Goal: Task Accomplishment & Management: Manage account settings

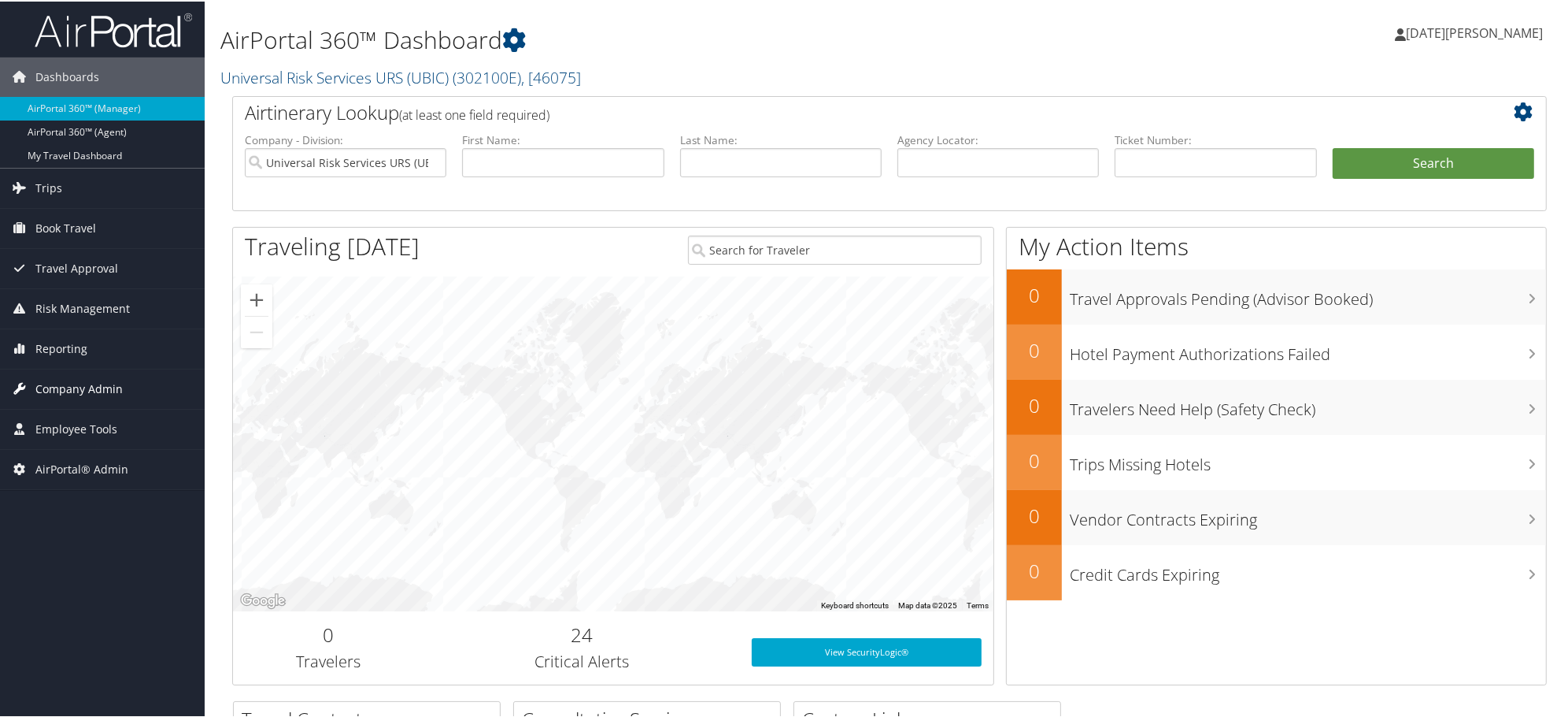
click at [48, 391] on span "Company Admin" at bounding box center [79, 388] width 87 height 40
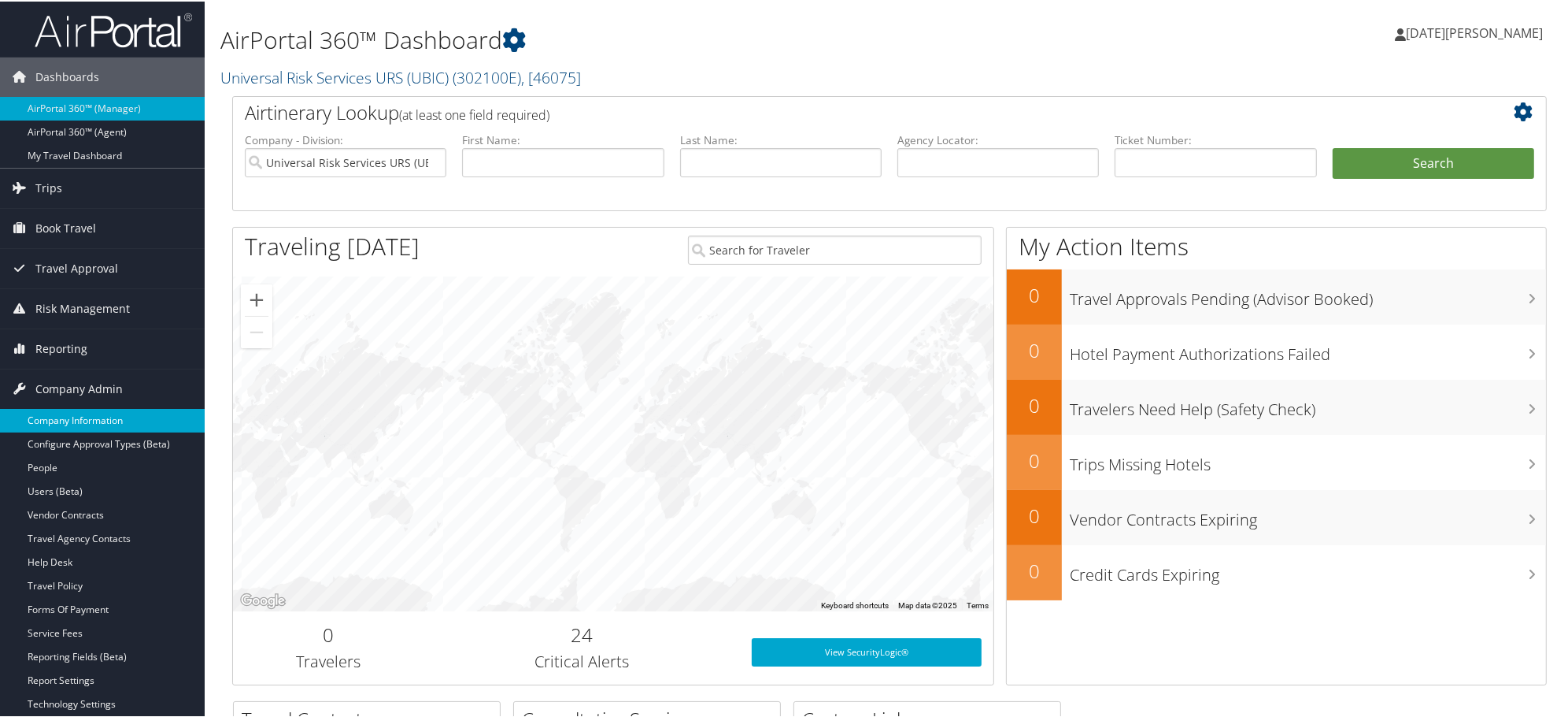
click at [68, 422] on link "Company Information" at bounding box center [102, 418] width 205 height 23
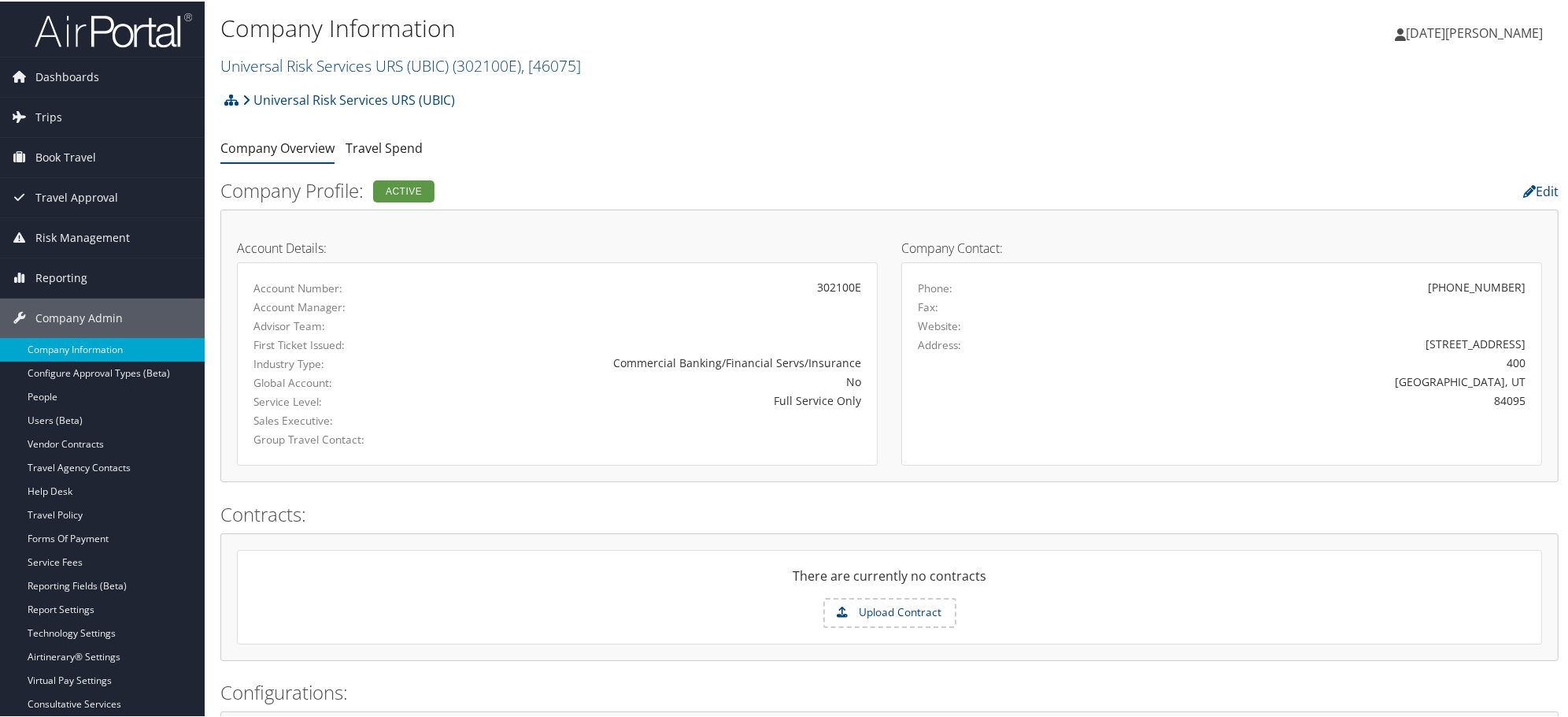
click at [530, 395] on div "Full Service Only" at bounding box center [662, 398] width 397 height 16
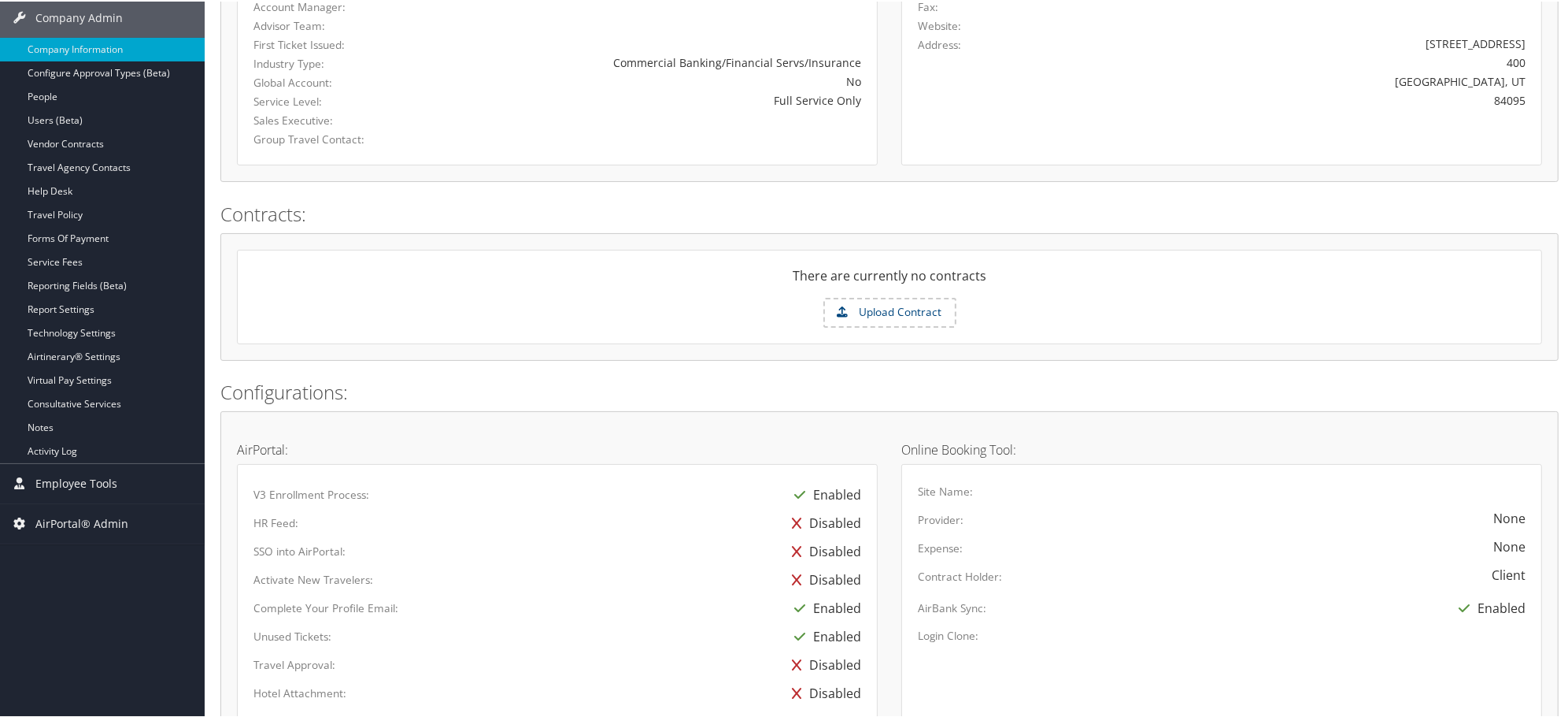
scroll to position [257, 0]
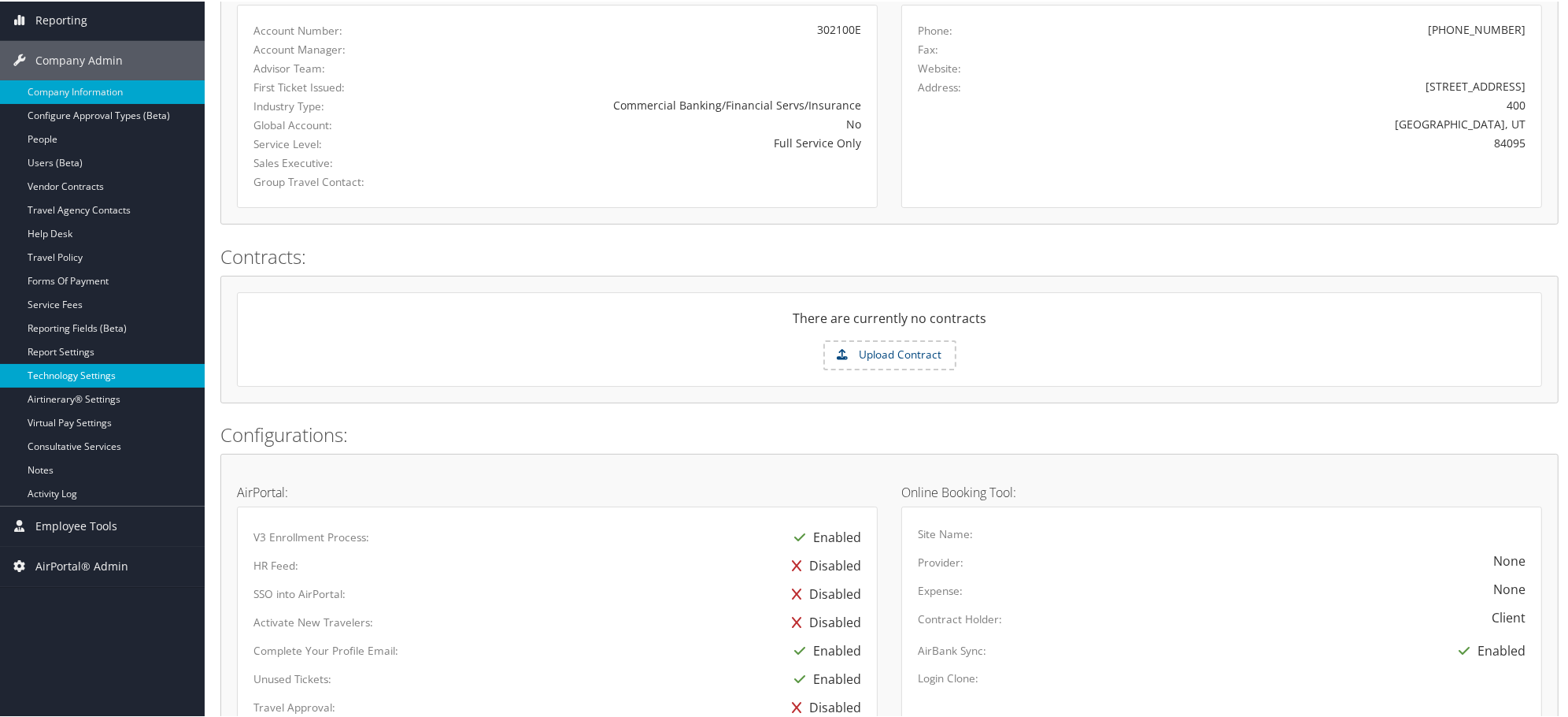
click at [54, 374] on link "Technology Settings" at bounding box center [102, 373] width 205 height 23
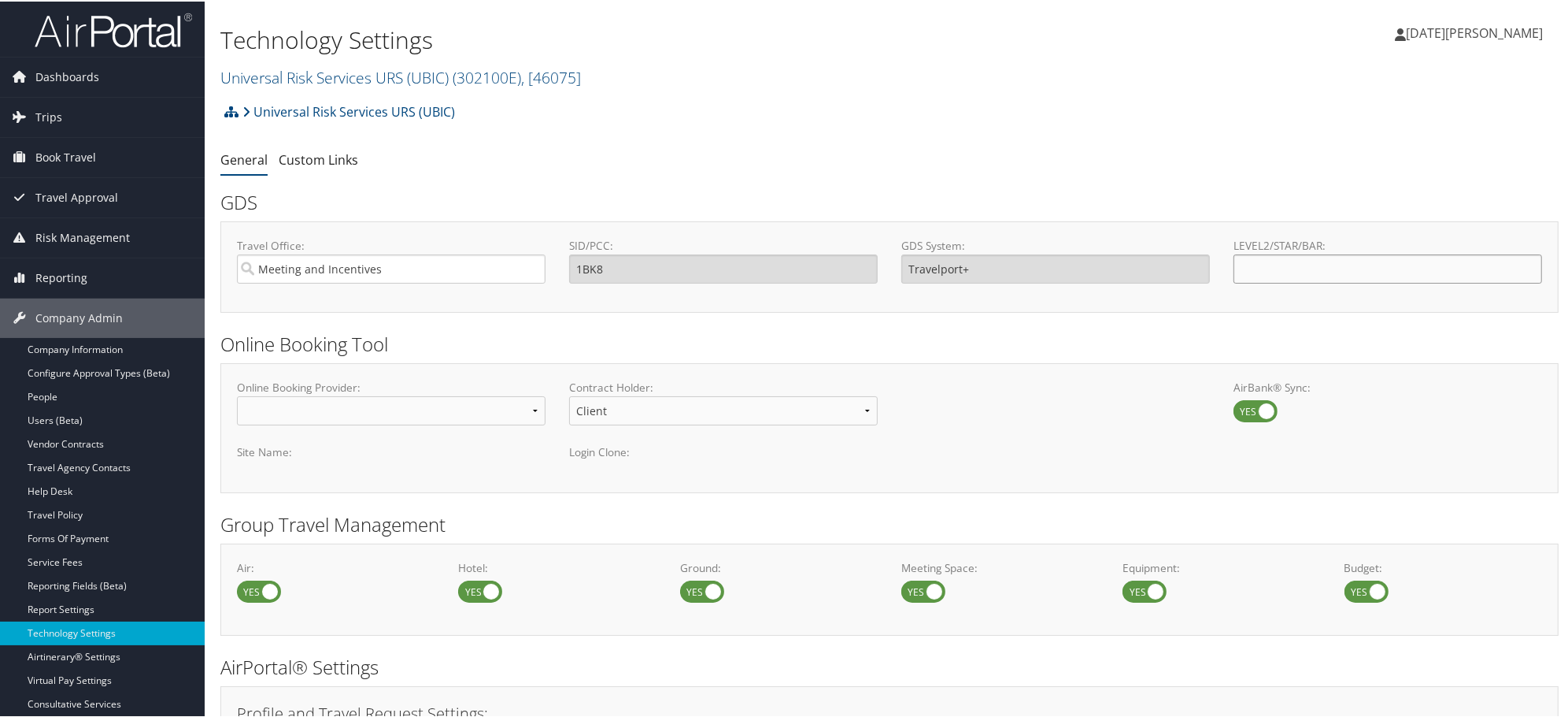
click at [1352, 258] on input "LEVEL2/STAR/BAR:" at bounding box center [1388, 268] width 308 height 29
paste input "GUBIC"
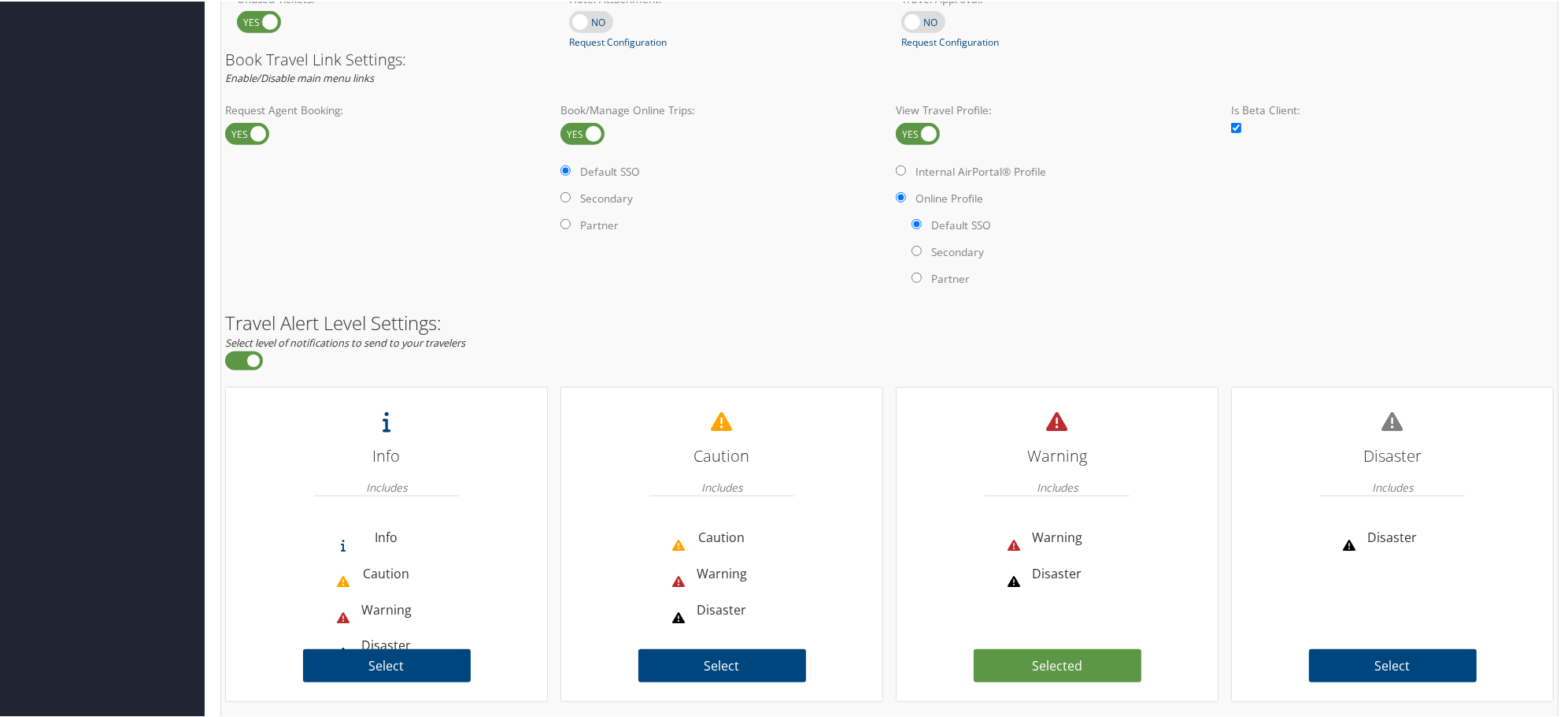
scroll to position [998, 0]
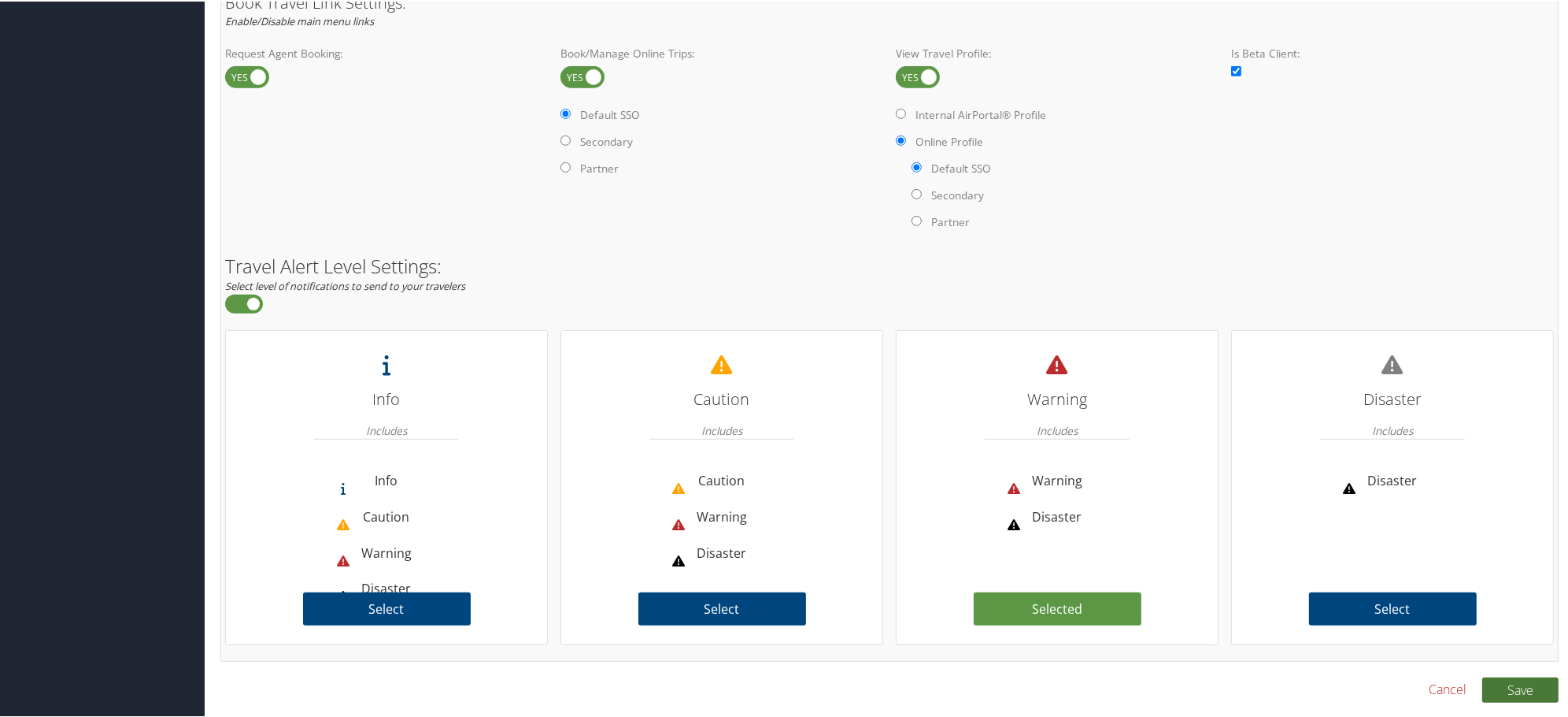
type input "GUBIC"
click at [1514, 688] on button "Save" at bounding box center [1521, 688] width 76 height 25
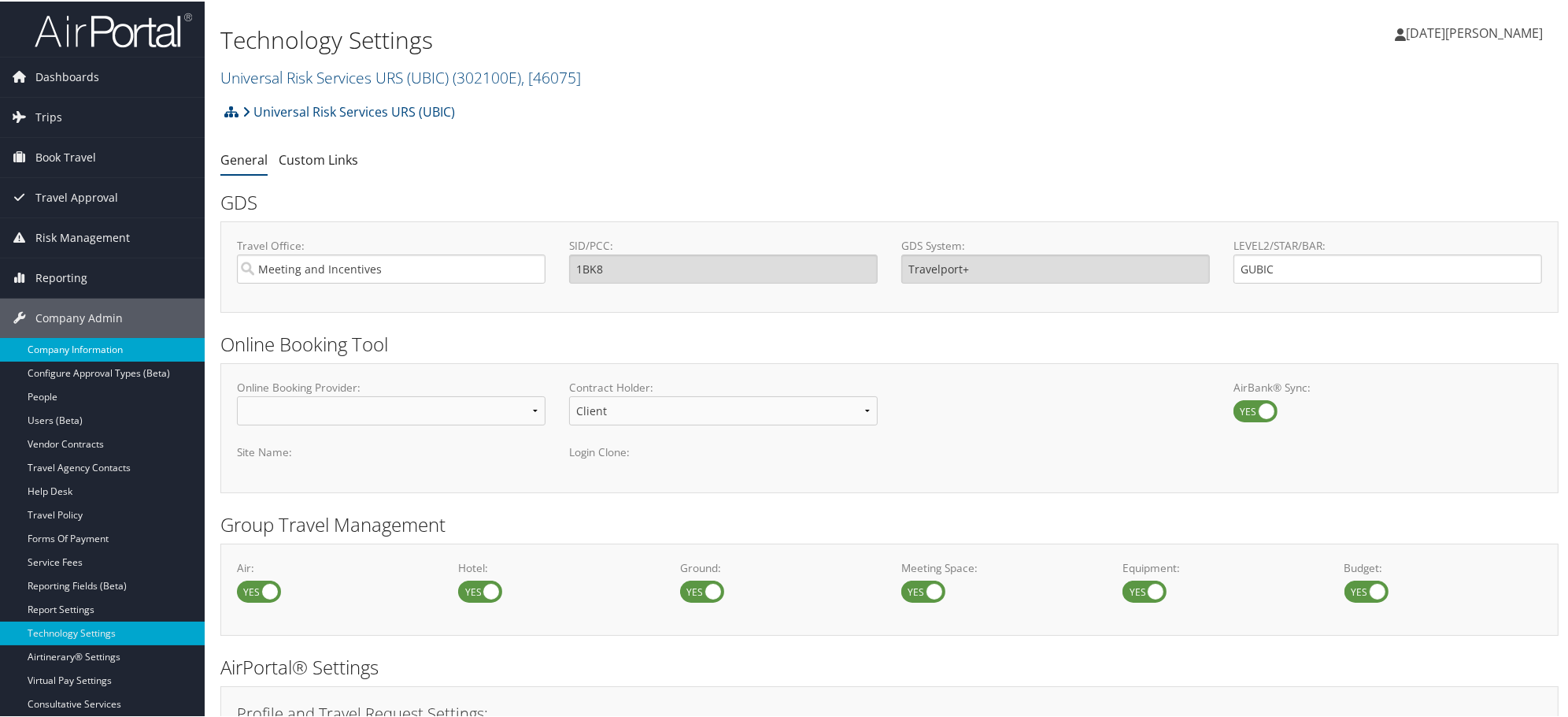
click at [72, 348] on link "Company Information" at bounding box center [102, 347] width 205 height 23
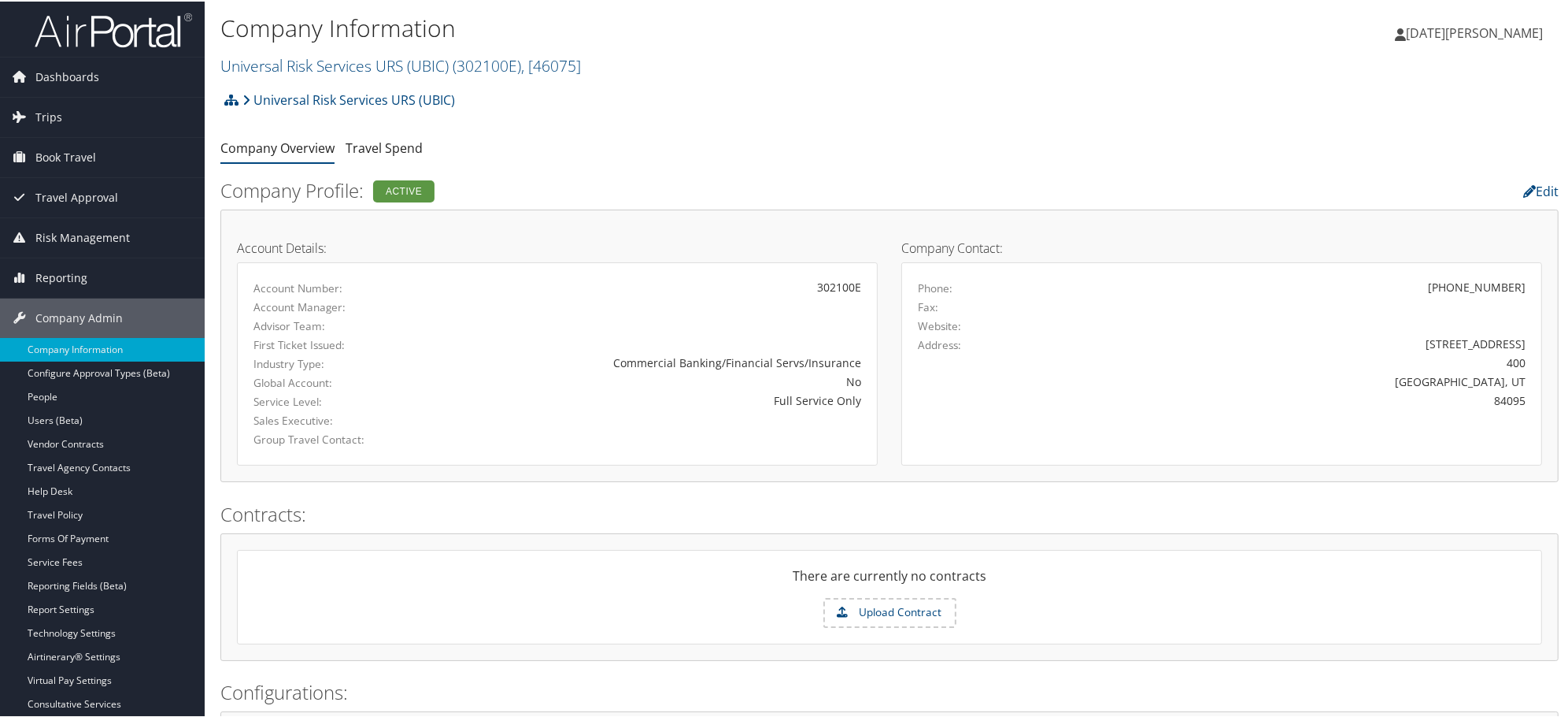
click at [748, 103] on div "Universal Risk Services URS (UBIC) Account Structure Universal Risk Services UR…" at bounding box center [889, 104] width 1338 height 42
click at [378, 65] on link "Universal Risk Services URS (UBIC) ( 302100E ) , [ 46075 ]" at bounding box center [401, 64] width 361 height 22
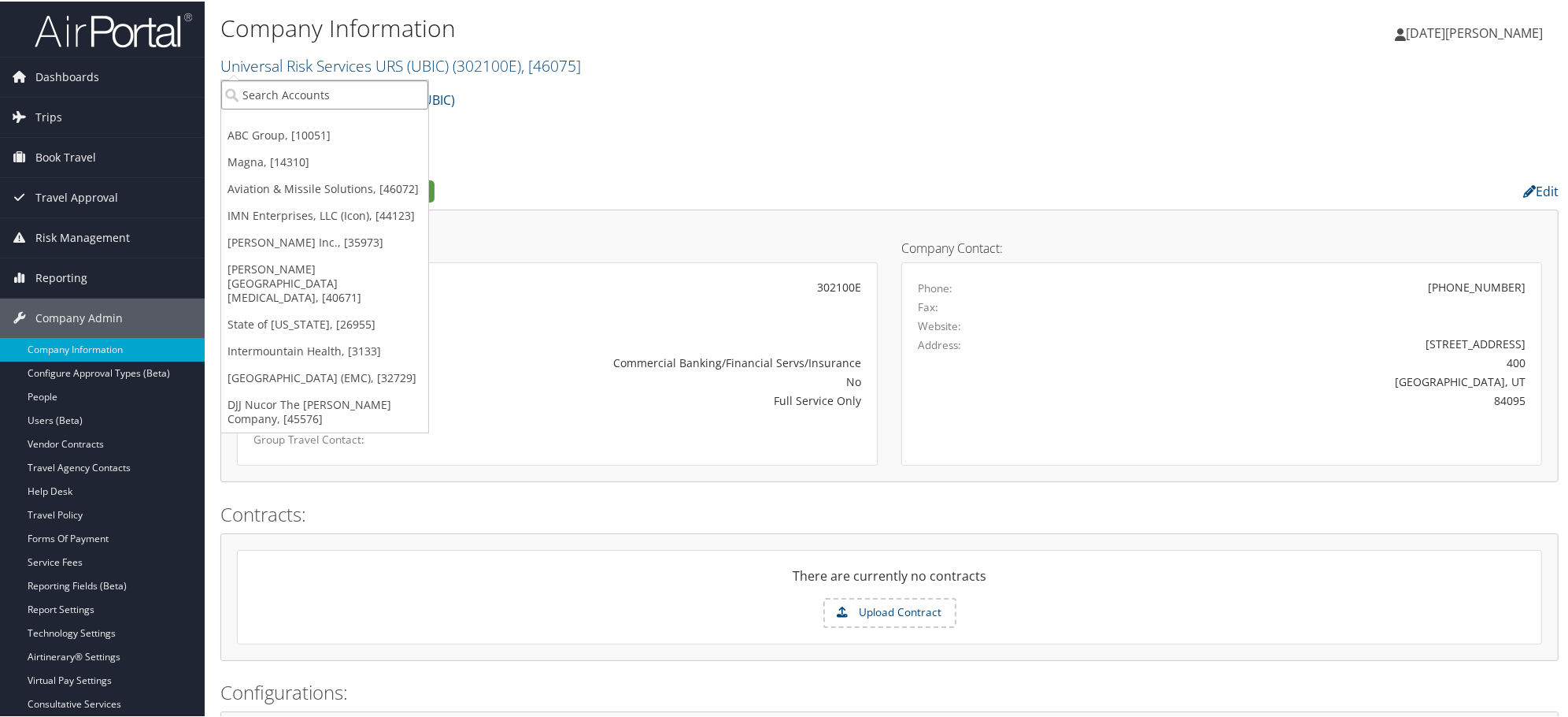
click at [370, 90] on input "search" at bounding box center [325, 93] width 207 height 29
paste input "[IHC100"
type input "IHC100"
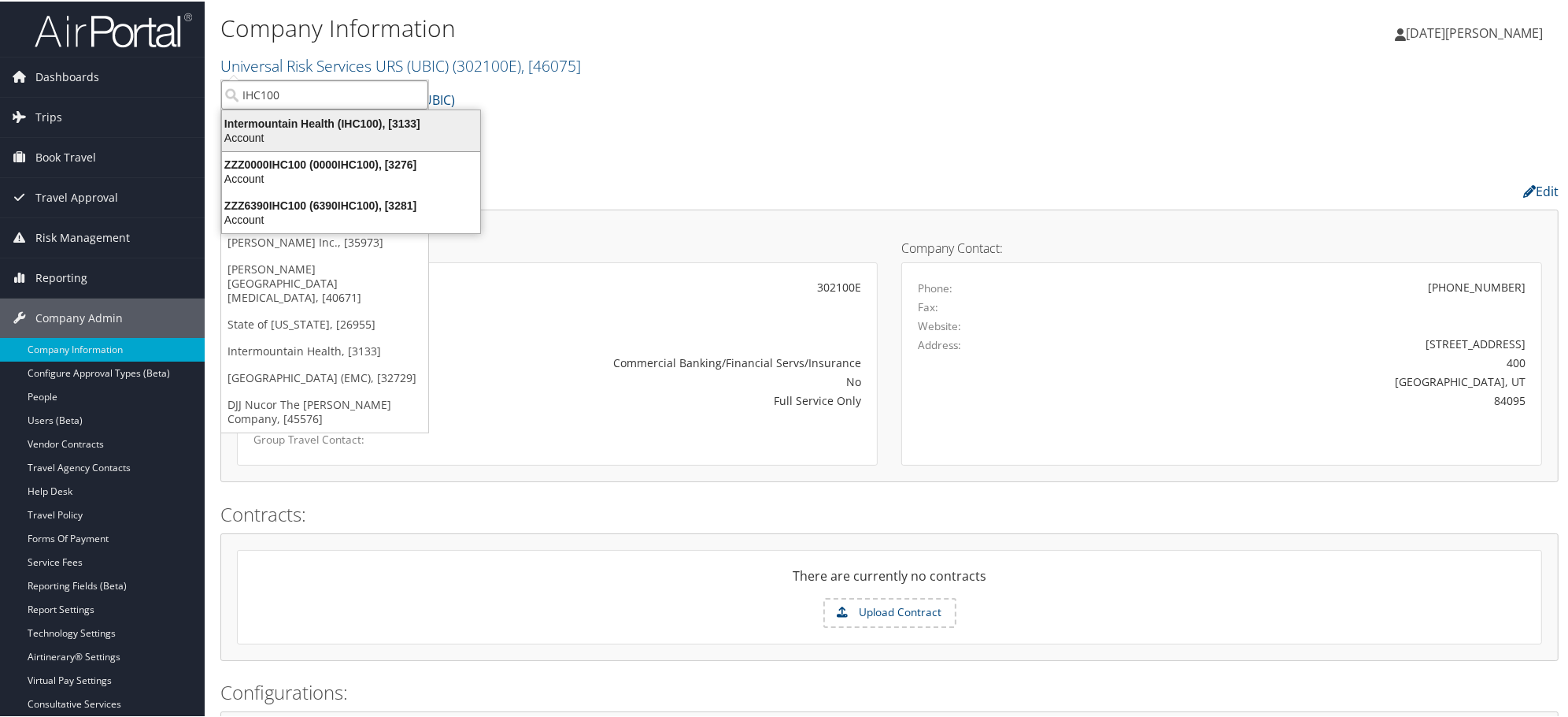
click at [307, 124] on div "Intermountain Health (IHC100), [3133]" at bounding box center [351, 122] width 277 height 14
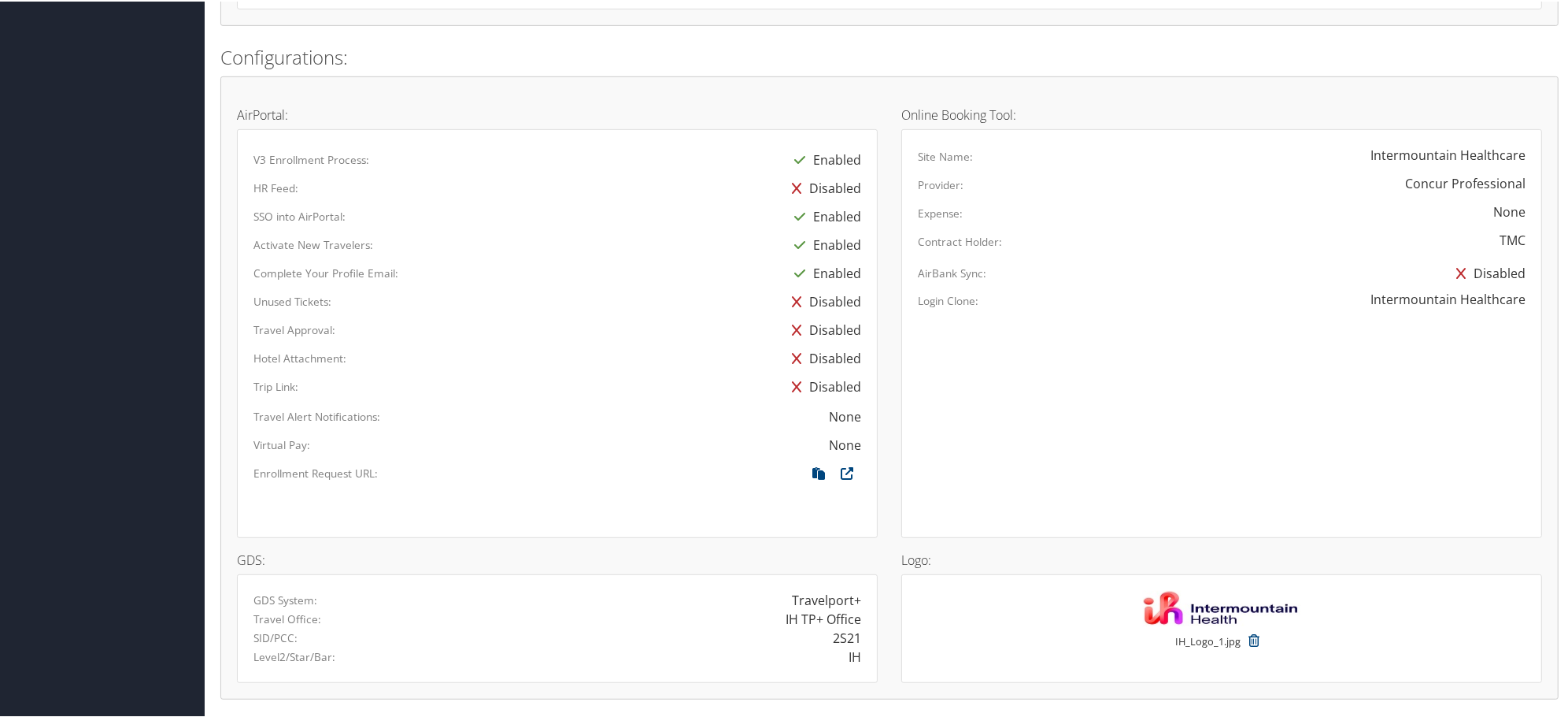
scroll to position [1225, 0]
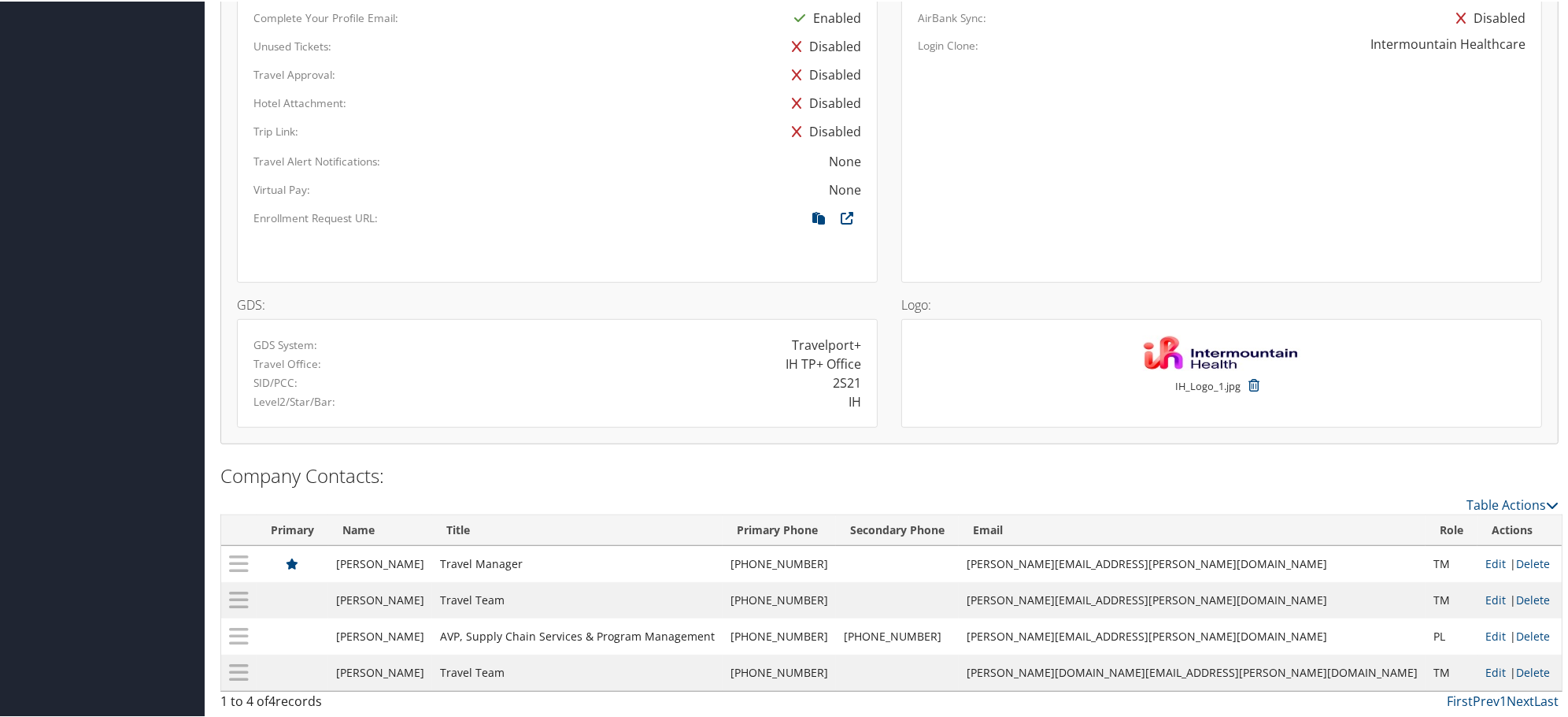
click at [844, 379] on div "2S21" at bounding box center [847, 381] width 28 height 19
copy div "2S21"
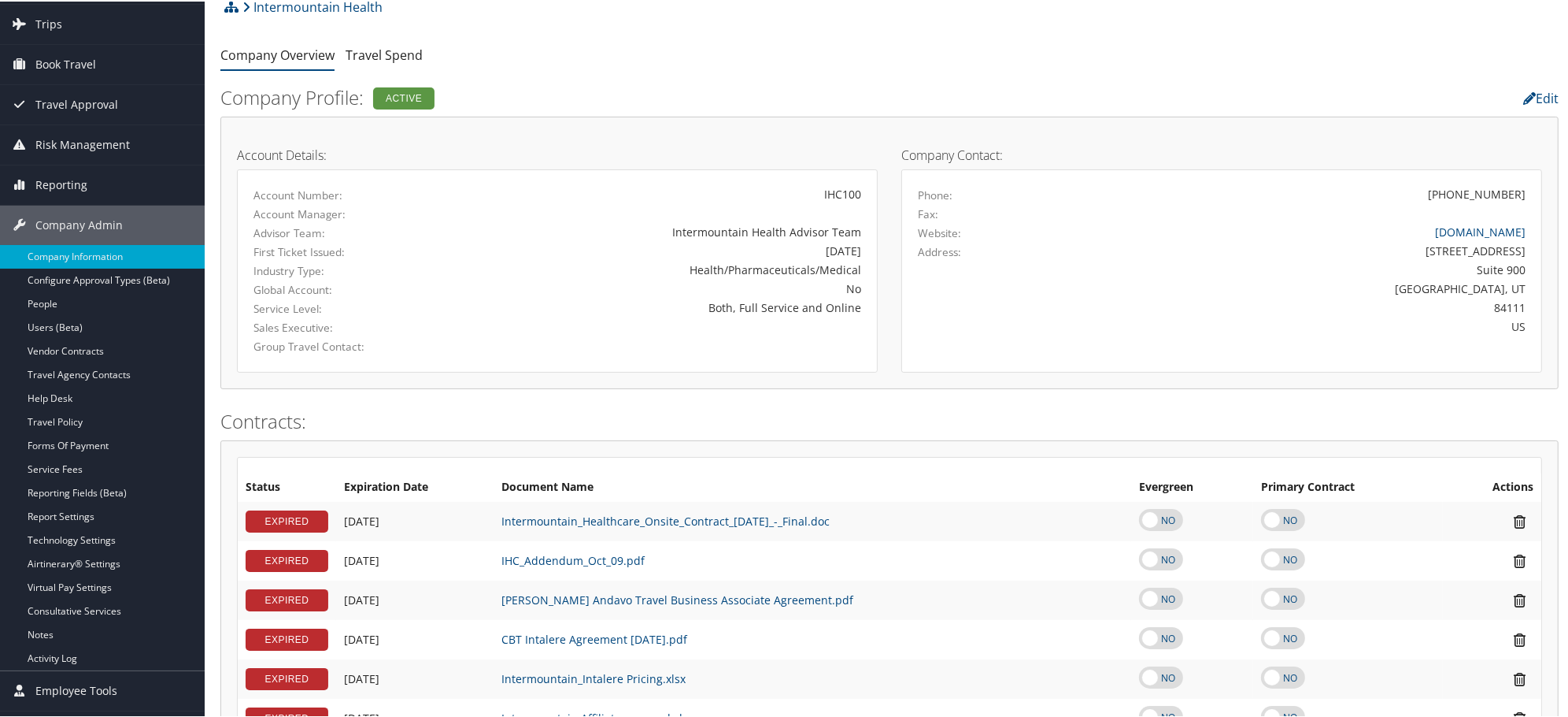
scroll to position [0, 0]
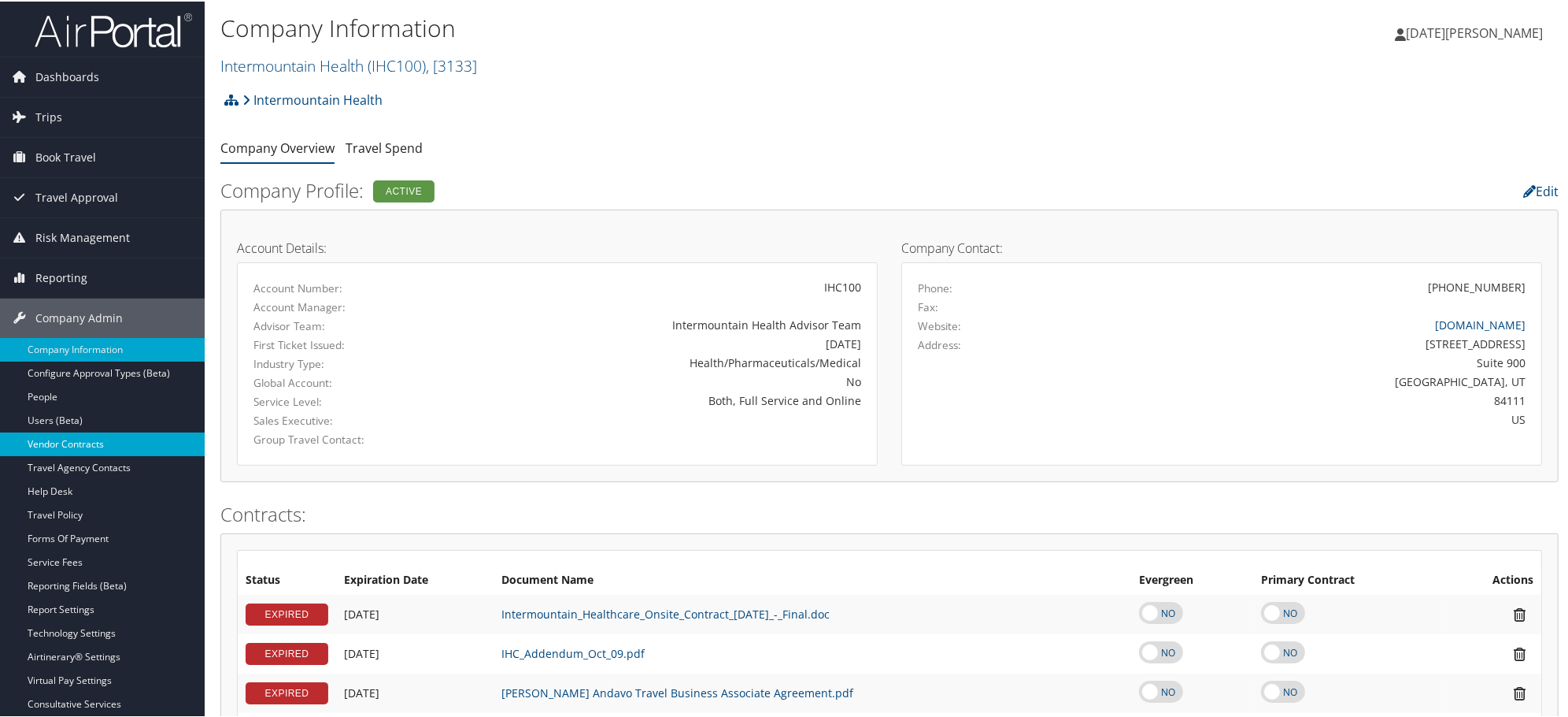
click at [35, 441] on link "Vendor Contracts" at bounding box center [102, 442] width 205 height 23
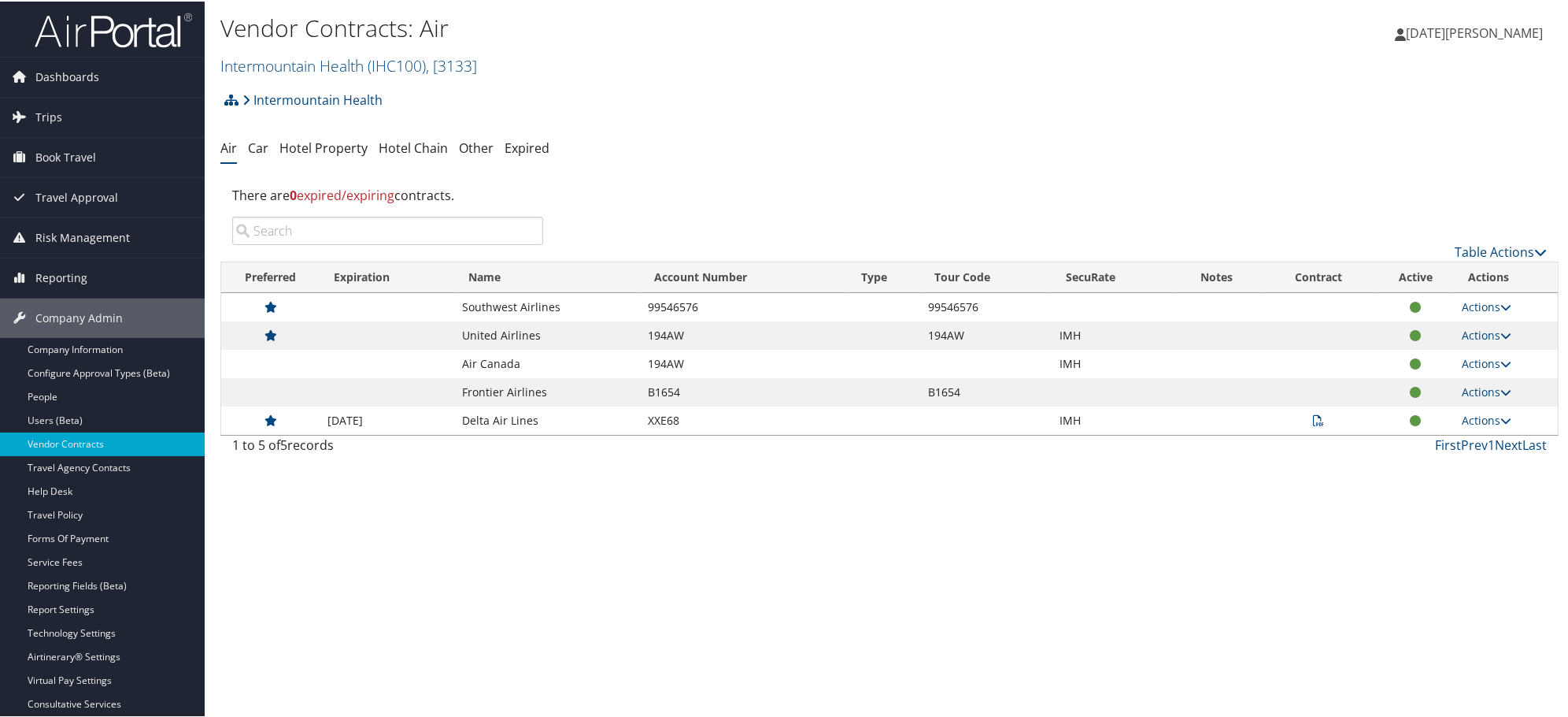
click at [1313, 416] on icon at bounding box center [1318, 419] width 11 height 11
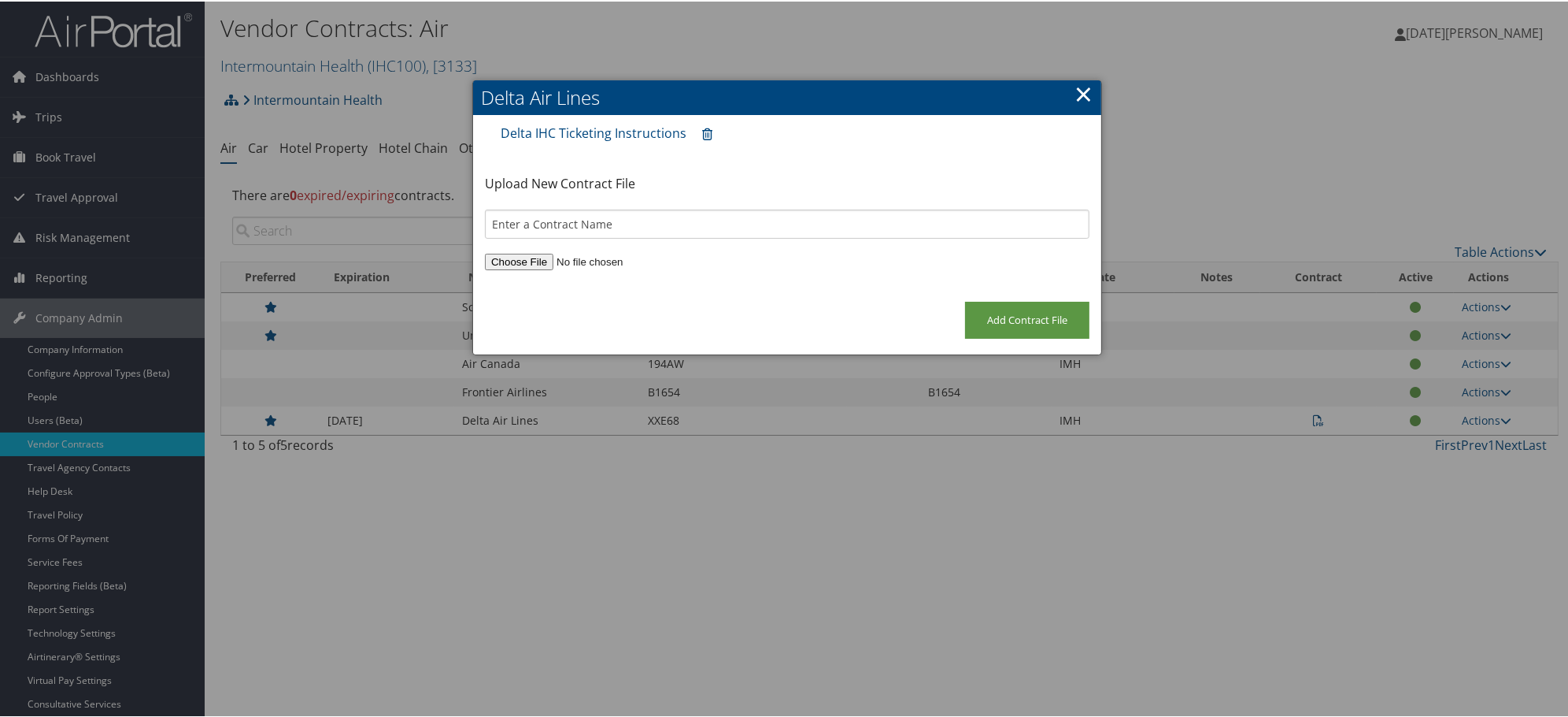
click at [585, 146] on div "Delta IHC Ticketing Instructions" at bounding box center [787, 131] width 589 height 35
click at [577, 132] on link "Delta IHC Ticketing Instructions" at bounding box center [593, 131] width 186 height 17
click at [1076, 88] on link "×" at bounding box center [1084, 92] width 18 height 31
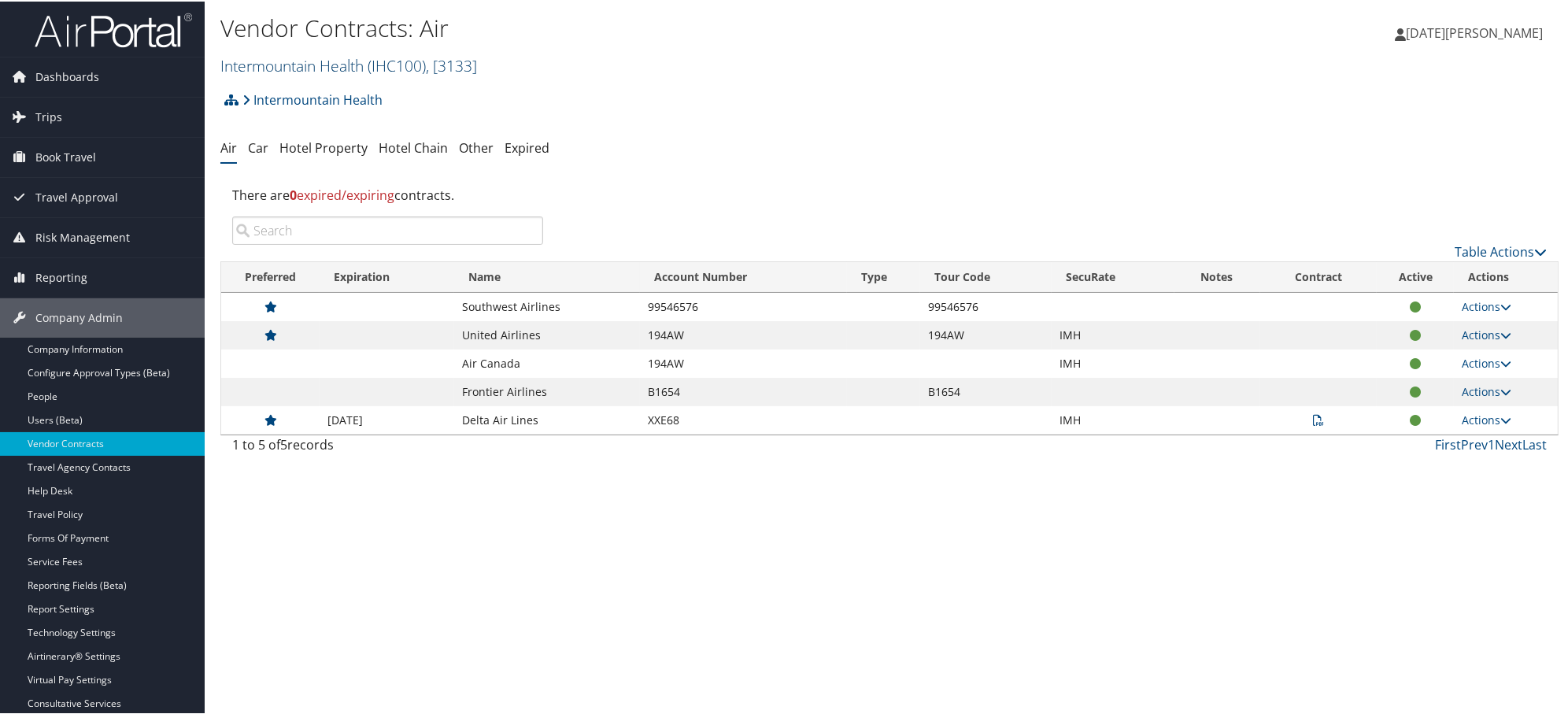
click at [296, 67] on link "Intermountain Health ( IHC100 ) , [ 3133 ]" at bounding box center [348, 64] width 256 height 22
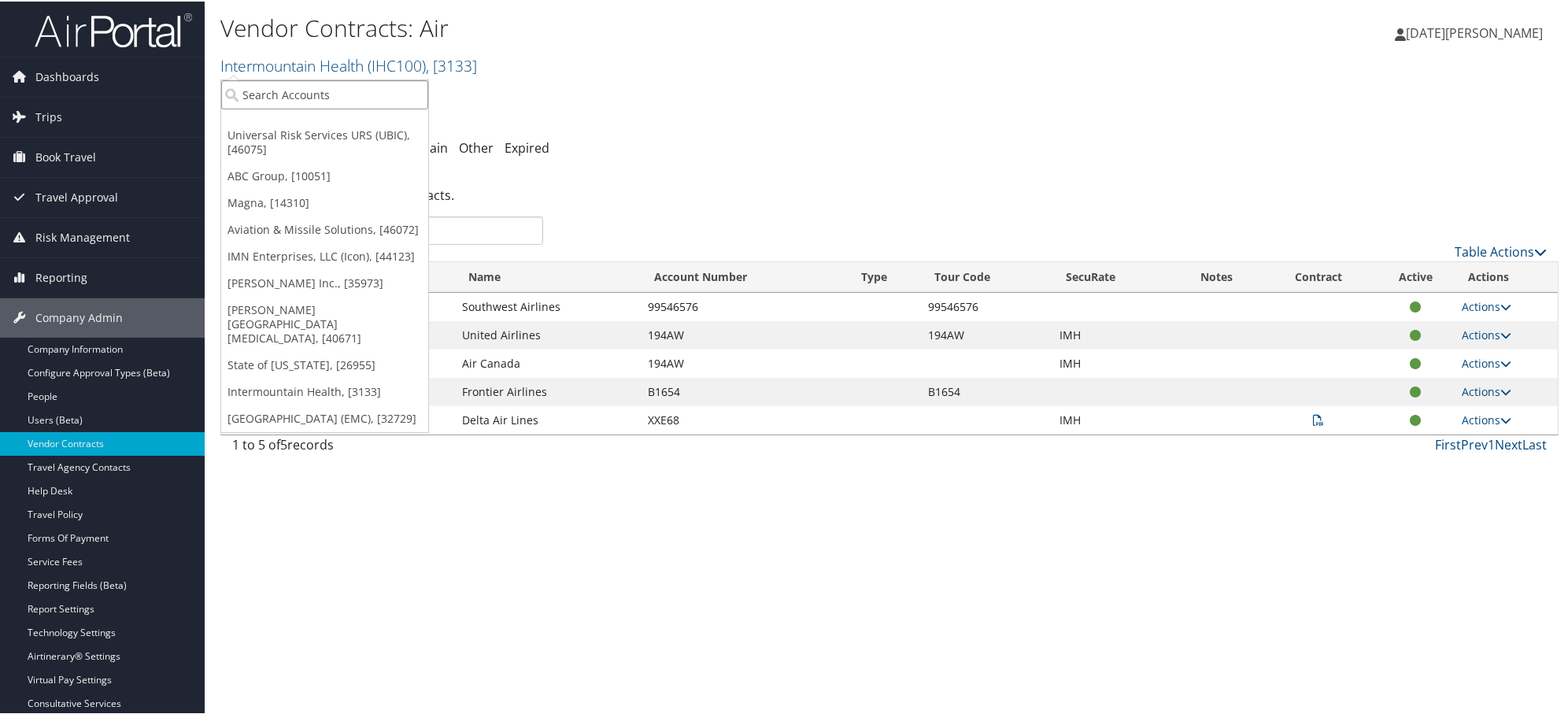
click at [294, 103] on input "search" at bounding box center [325, 93] width 207 height 29
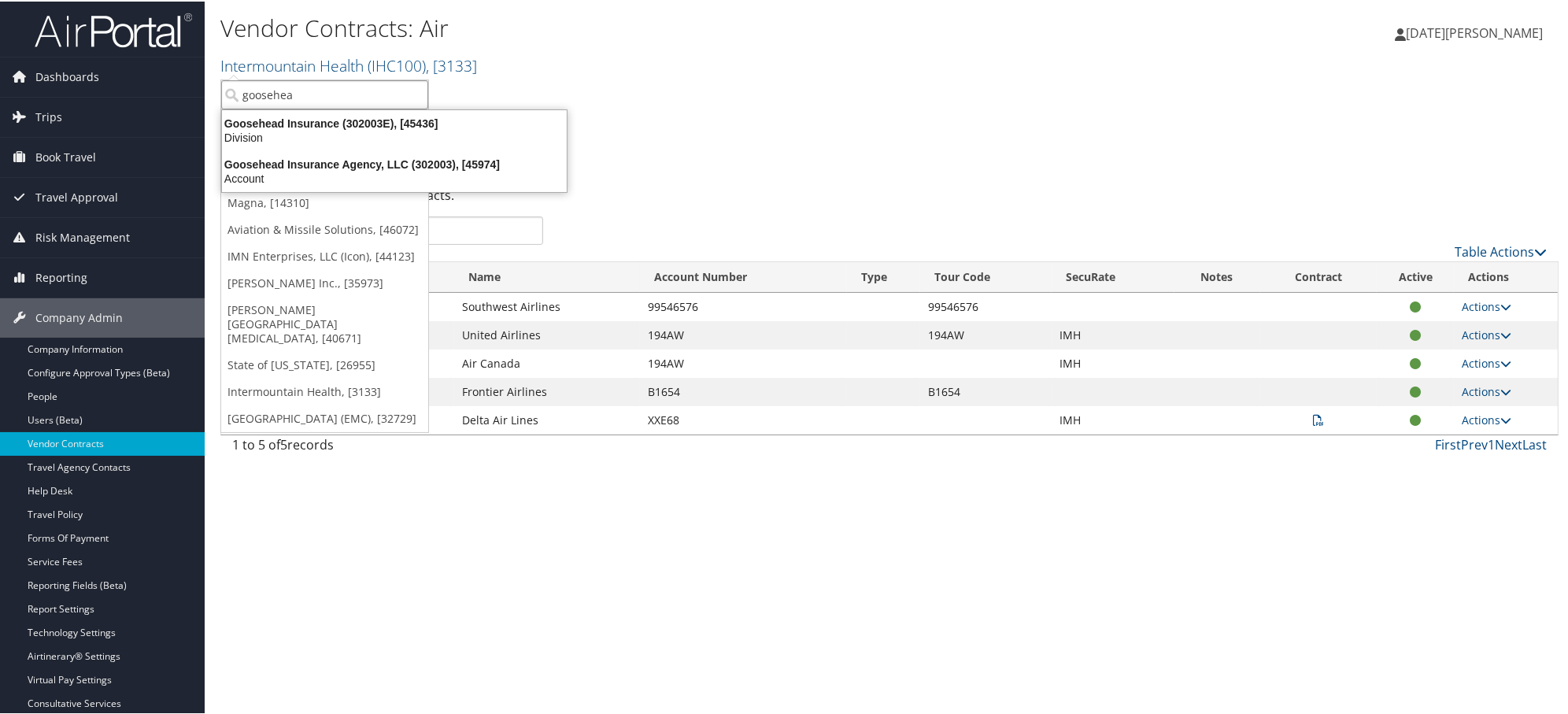
type input "goosehead"
click at [300, 162] on div "Goosehead Insurance Agency, LLC (302003), [45974]" at bounding box center [394, 163] width 364 height 14
